Goal: Find specific page/section: Find specific page/section

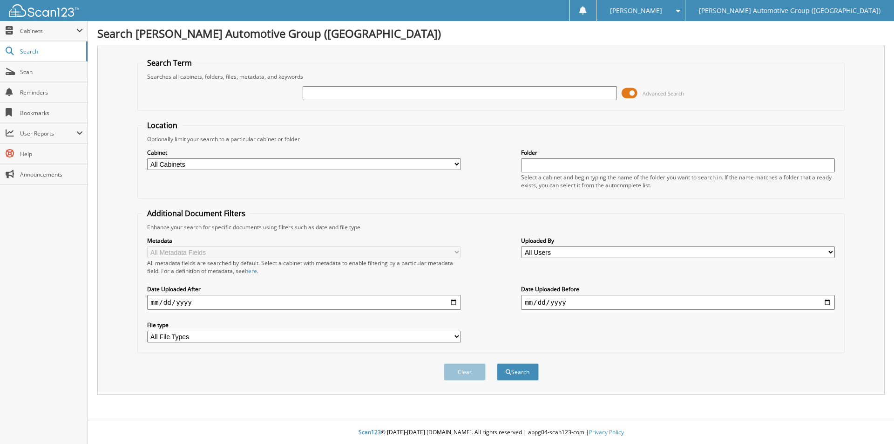
click at [402, 90] on input "text" at bounding box center [460, 93] width 314 height 14
type input "462279"
click at [508, 374] on span "submit" at bounding box center [509, 372] width 6 height 6
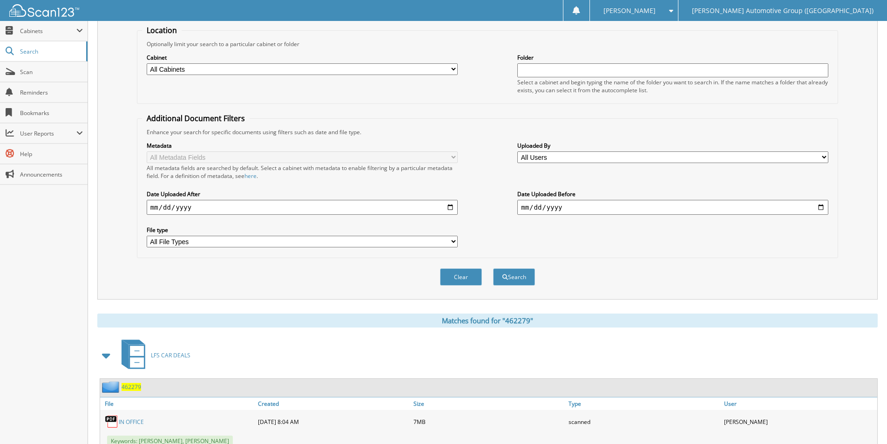
scroll to position [149, 0]
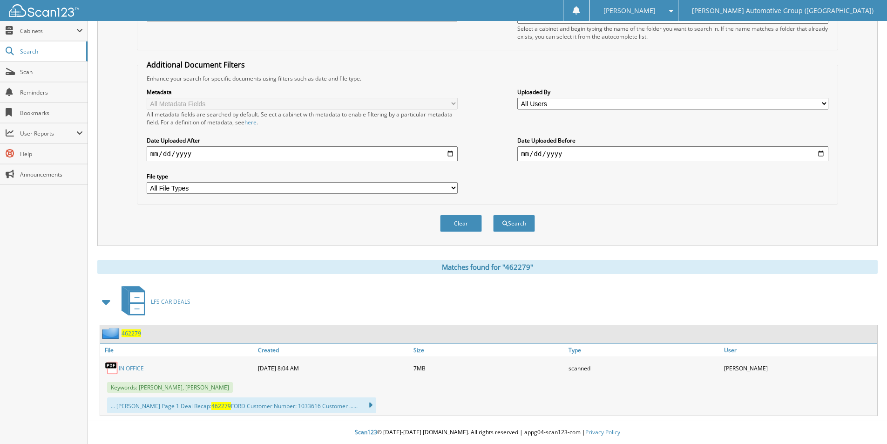
click at [131, 336] on span "462279" at bounding box center [132, 333] width 20 height 8
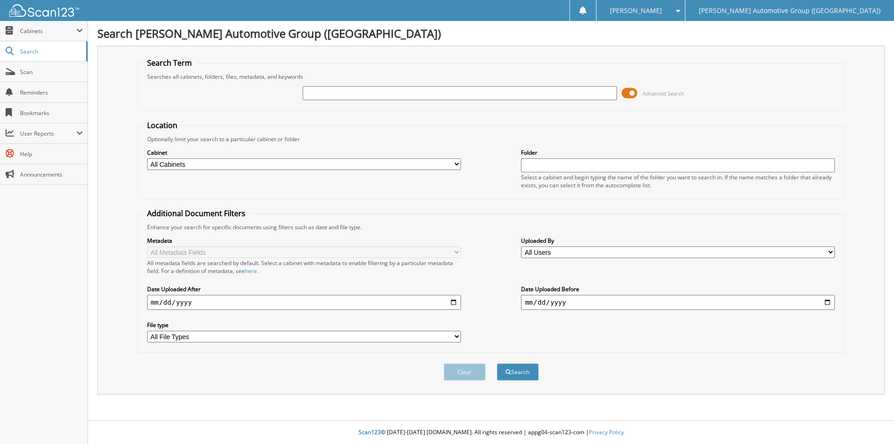
click at [335, 91] on input "text" at bounding box center [460, 93] width 314 height 14
type input "90172992"
click at [497, 363] on button "Search" at bounding box center [518, 371] width 42 height 17
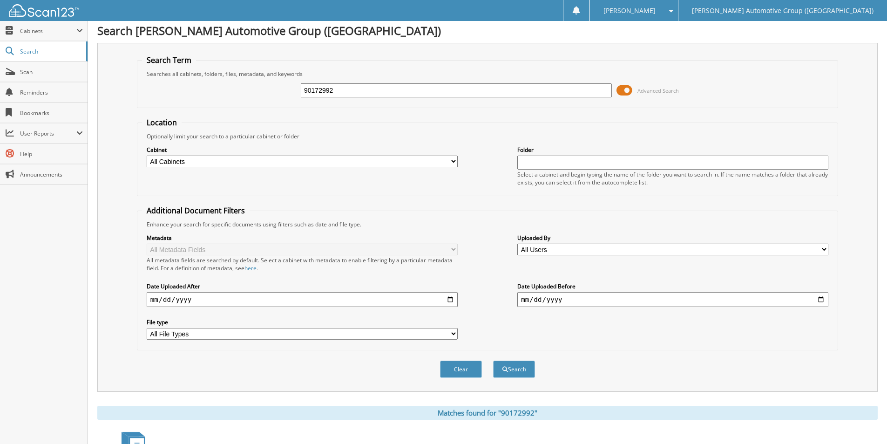
scroll to position [149, 0]
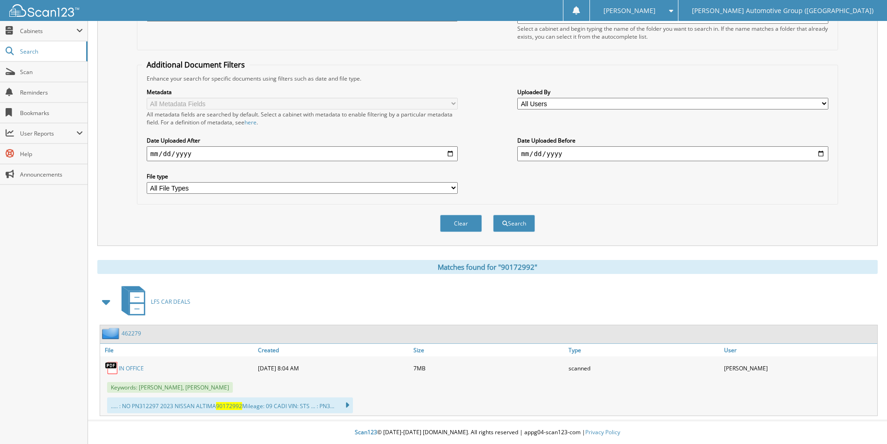
click at [129, 337] on link "462279" at bounding box center [132, 333] width 20 height 8
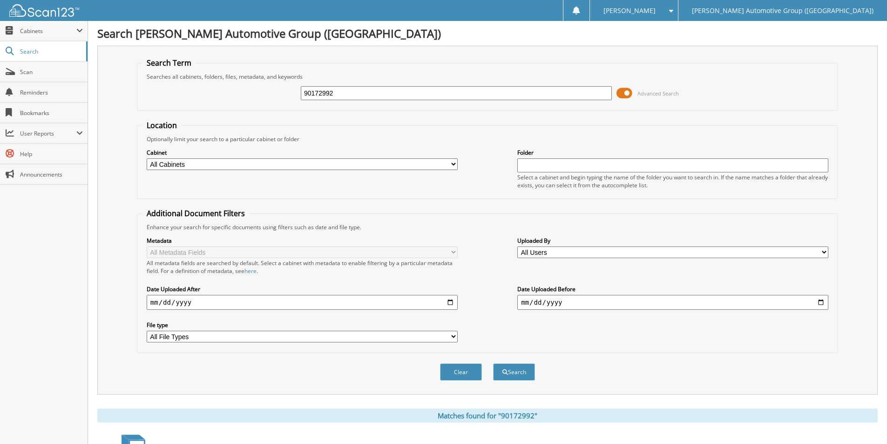
drag, startPoint x: 343, startPoint y: 93, endPoint x: 207, endPoint y: 88, distance: 136.1
click at [207, 88] on div "90172992 Advanced Search" at bounding box center [487, 93] width 691 height 25
type input "FR133479"
click at [493, 363] on button "Search" at bounding box center [514, 371] width 42 height 17
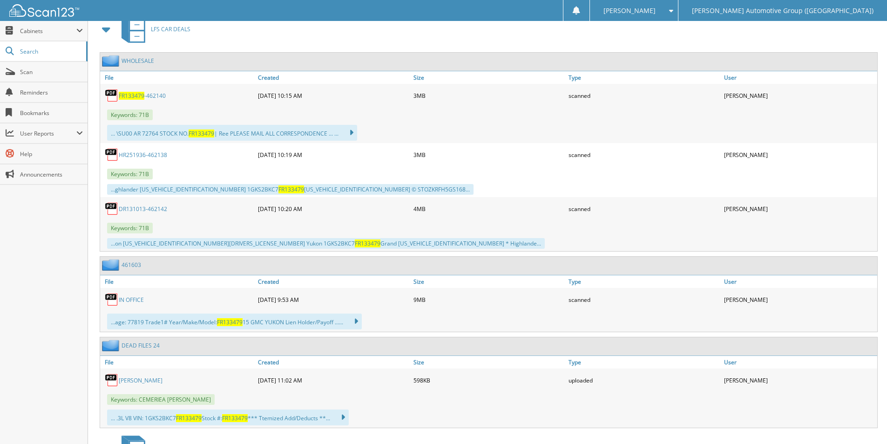
scroll to position [419, 0]
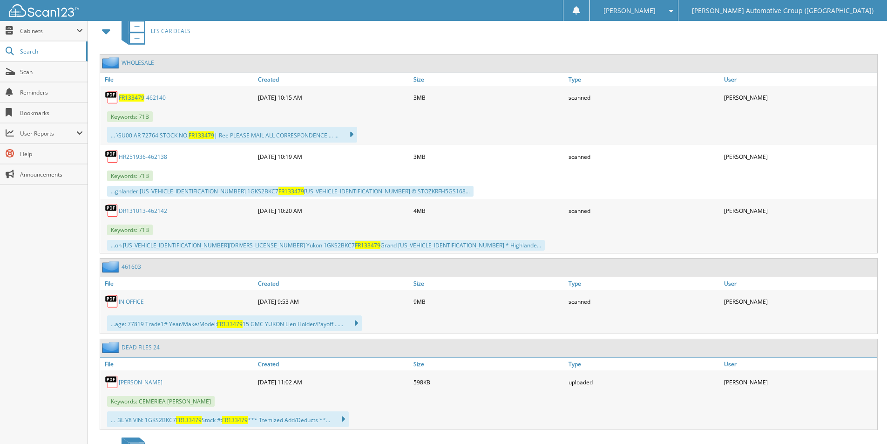
click at [131, 98] on span "FR133479" at bounding box center [132, 98] width 26 height 8
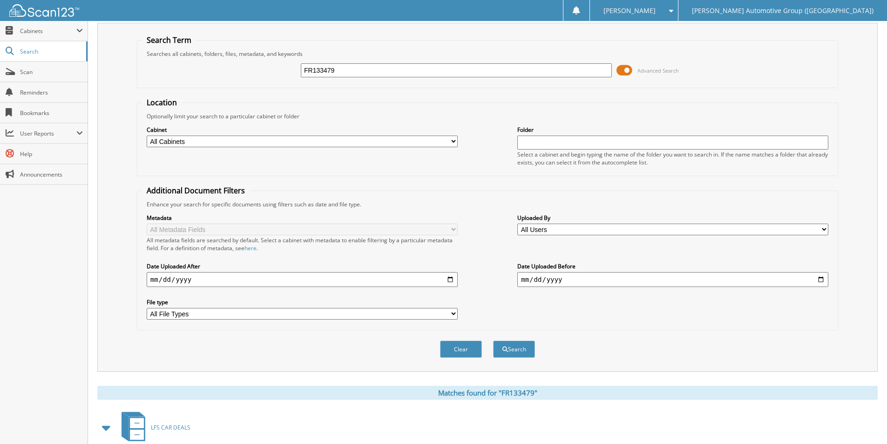
scroll to position [0, 0]
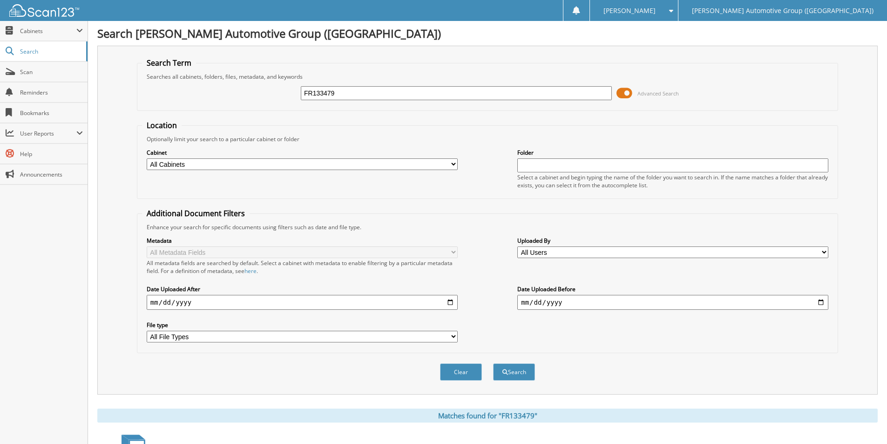
drag, startPoint x: 284, startPoint y: 95, endPoint x: 275, endPoint y: 94, distance: 8.5
click at [276, 94] on div "FR133479 Advanced Search" at bounding box center [487, 93] width 691 height 25
click at [493, 363] on button "Search" at bounding box center [514, 371] width 42 height 17
type input "PFC25141."
click at [356, 91] on input "PFC25141" at bounding box center [456, 93] width 311 height 14
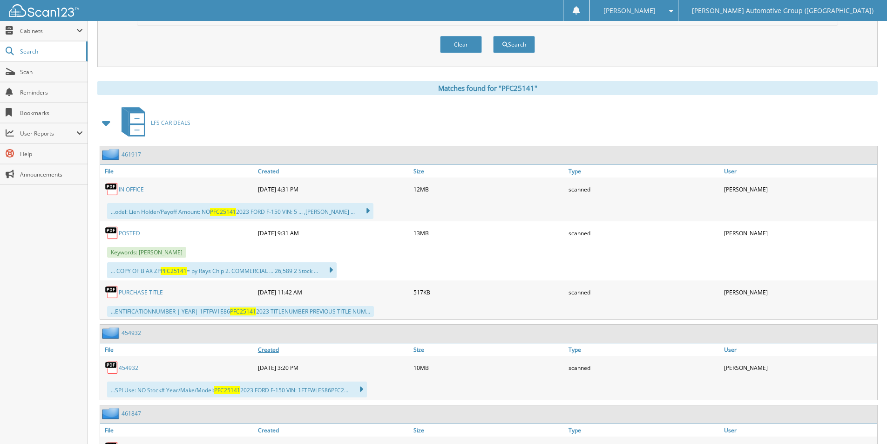
scroll to position [392, 0]
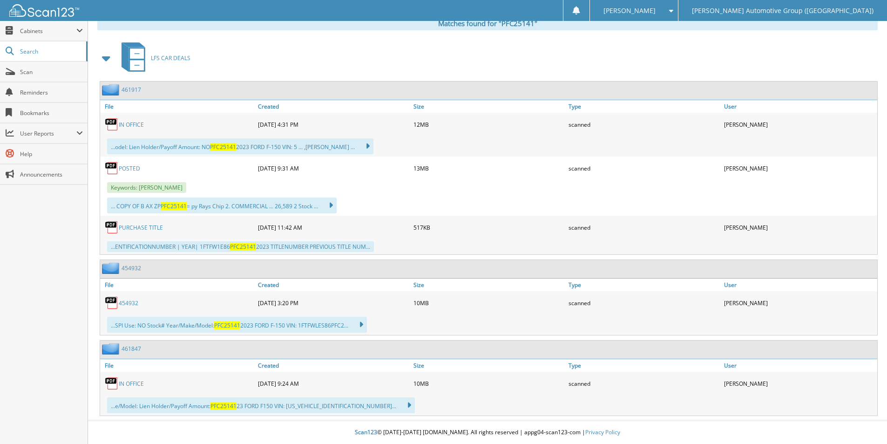
click at [130, 85] on div "461917" at bounding box center [120, 90] width 41 height 12
click at [132, 86] on link "461917" at bounding box center [132, 90] width 20 height 8
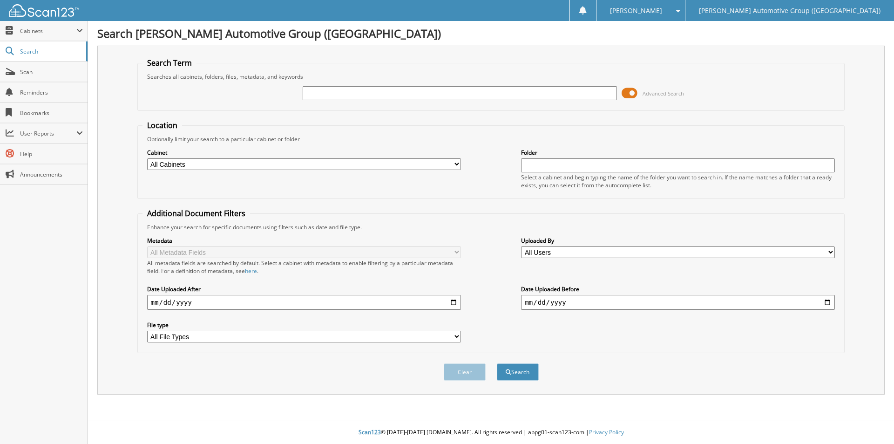
click at [419, 92] on input "text" at bounding box center [460, 93] width 314 height 14
type input "446669"
click at [516, 374] on button "Search" at bounding box center [518, 371] width 42 height 17
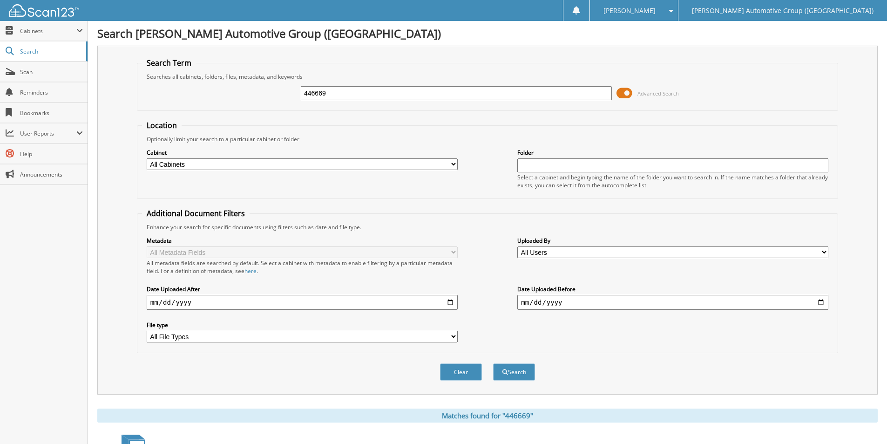
click at [354, 95] on input "446669" at bounding box center [456, 93] width 311 height 14
type input "4"
type input "462575"
click at [493, 363] on button "Search" at bounding box center [514, 371] width 42 height 17
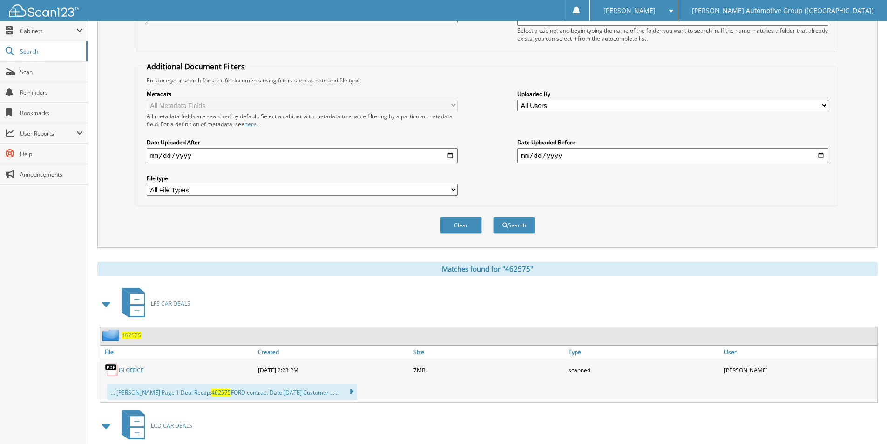
scroll to position [266, 0]
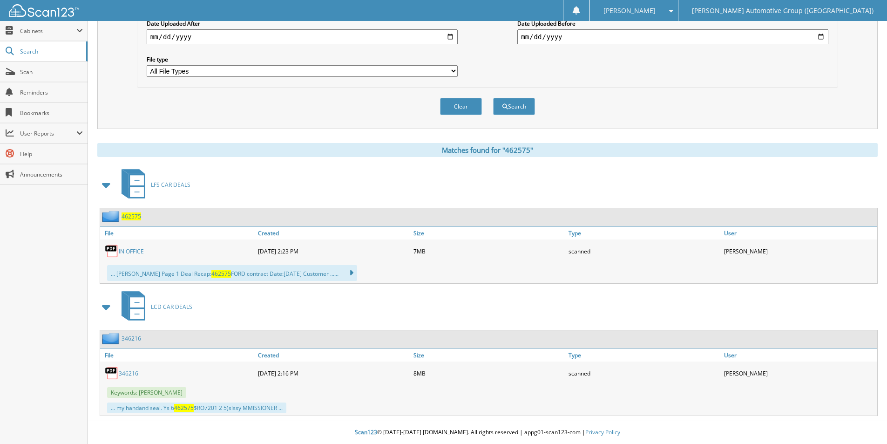
click at [135, 213] on span "462575" at bounding box center [132, 216] width 20 height 8
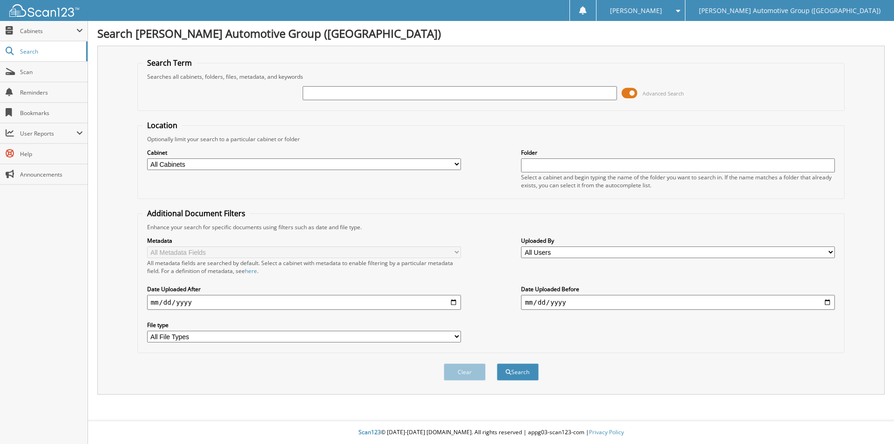
click at [328, 97] on input "text" at bounding box center [460, 93] width 314 height 14
type input "462617"
click at [497, 363] on button "Search" at bounding box center [518, 371] width 42 height 17
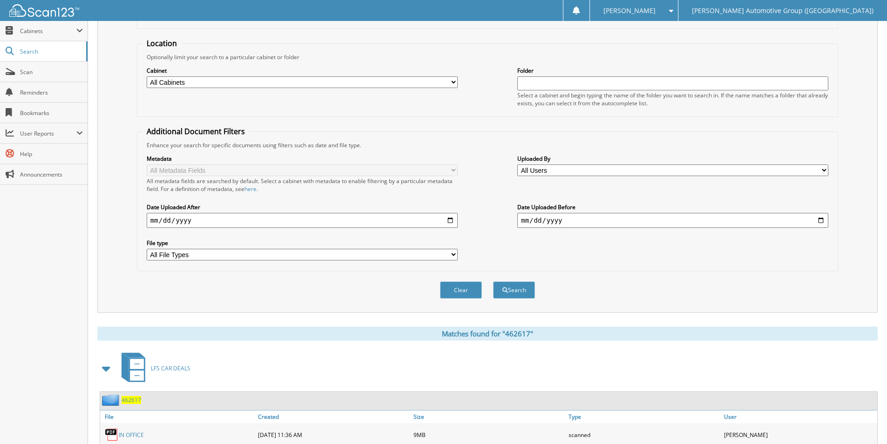
scroll to position [134, 0]
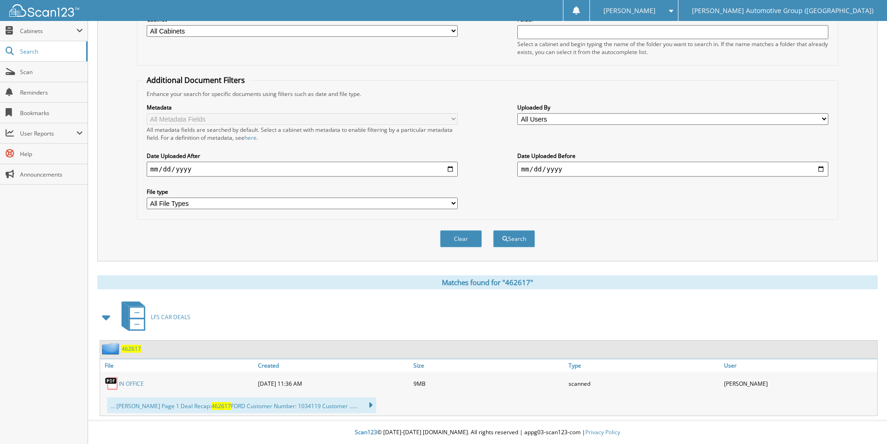
click at [133, 349] on span "462617" at bounding box center [132, 349] width 20 height 8
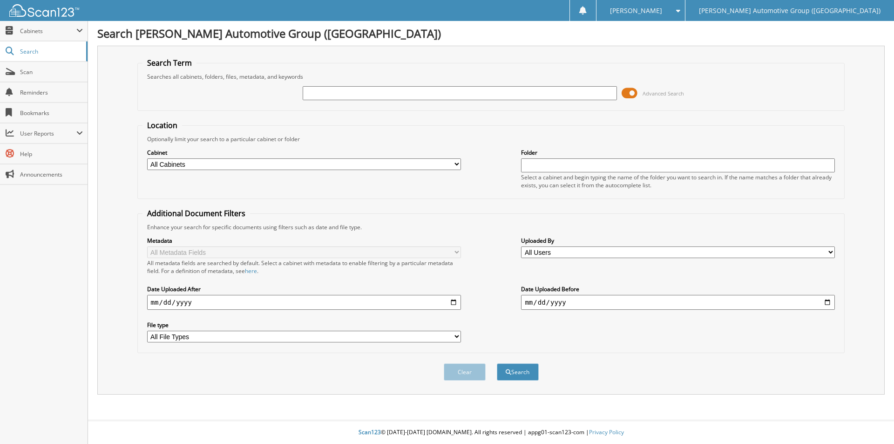
click at [397, 95] on input "text" at bounding box center [460, 93] width 314 height 14
type input "461847"
click at [497, 363] on button "Search" at bounding box center [518, 371] width 42 height 17
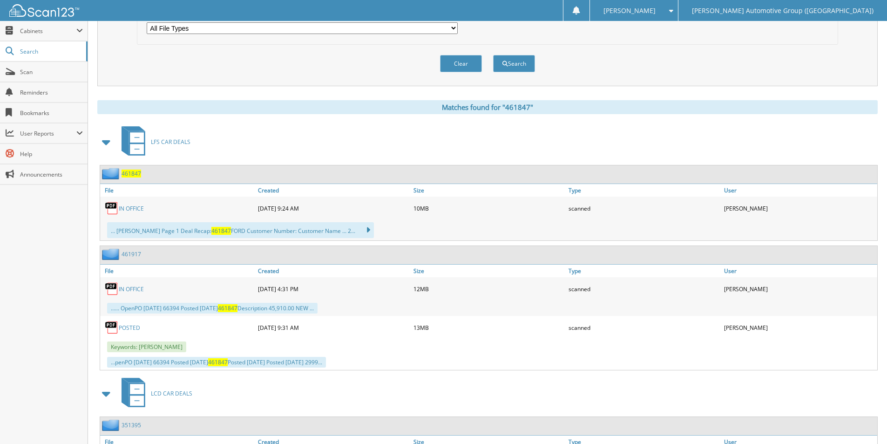
scroll to position [372, 0]
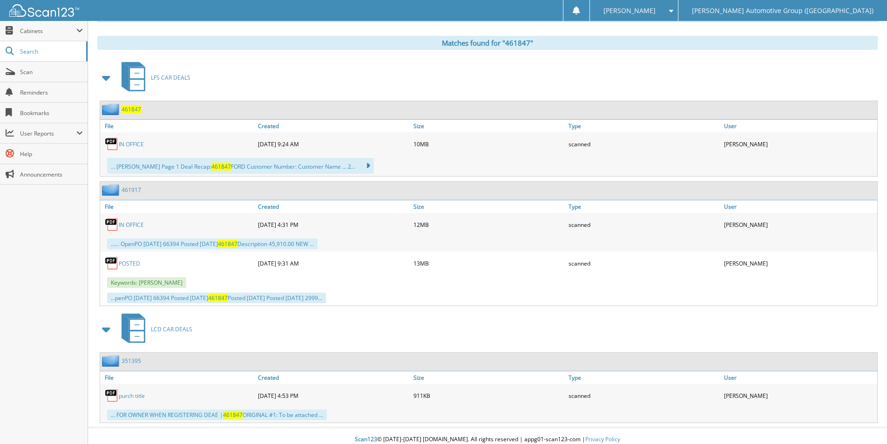
click at [131, 110] on span "461847" at bounding box center [132, 109] width 20 height 8
